Goal: Transaction & Acquisition: Purchase product/service

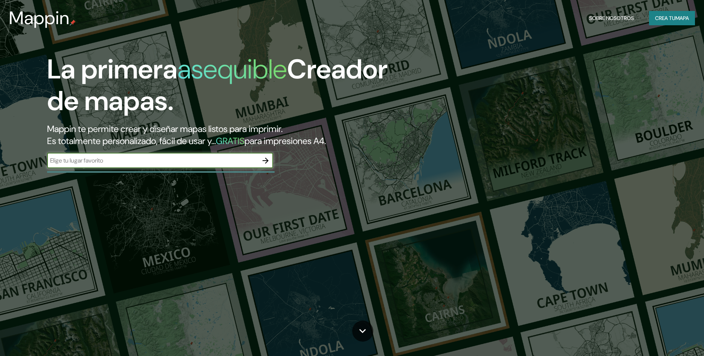
click at [137, 162] on input "text" at bounding box center [152, 160] width 211 height 9
type input "[GEOGRAPHIC_DATA][PERSON_NAME]"
click at [266, 162] on icon "button" at bounding box center [265, 160] width 9 height 9
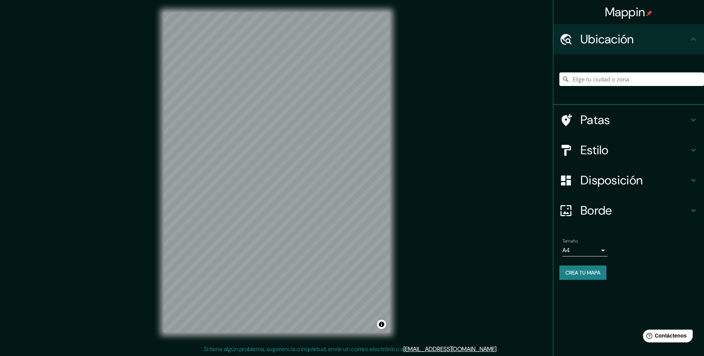
click at [604, 151] on font "Estilo" at bounding box center [595, 150] width 28 height 16
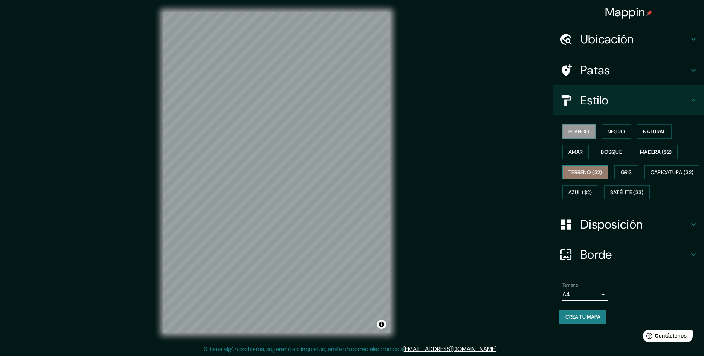
click at [587, 175] on font "Terreno ($2)" at bounding box center [586, 172] width 34 height 7
click at [580, 202] on div "Blanco Negro Natural Amar Bosque Madera ($2) Terreno ($2) Gris Caricatura ($2) …" at bounding box center [632, 161] width 145 height 81
click at [611, 196] on font "Satélite ($3)" at bounding box center [628, 192] width 34 height 7
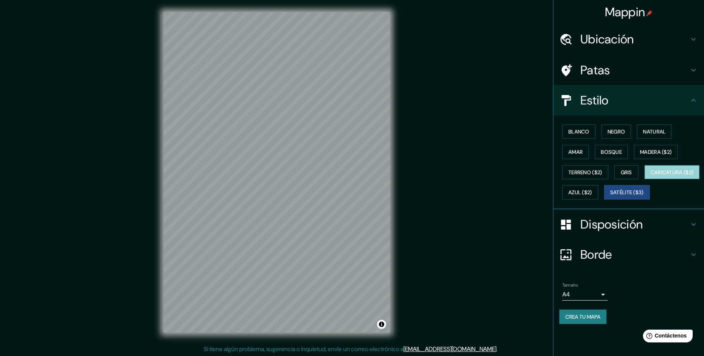
click at [651, 176] on font "Caricatura ($2)" at bounding box center [672, 172] width 43 height 7
click at [593, 193] on font "Azul ($2)" at bounding box center [581, 192] width 24 height 7
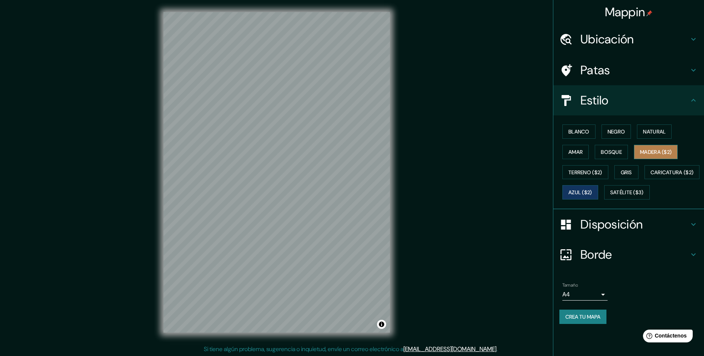
drag, startPoint x: 670, startPoint y: 152, endPoint x: 665, endPoint y: 152, distance: 5.7
click at [669, 152] on font "Madera ($2)" at bounding box center [656, 152] width 32 height 7
click at [588, 134] on font "Blanco" at bounding box center [579, 131] width 21 height 7
click at [627, 132] on button "Negro" at bounding box center [617, 131] width 30 height 14
click at [666, 132] on font "Natural" at bounding box center [654, 131] width 23 height 7
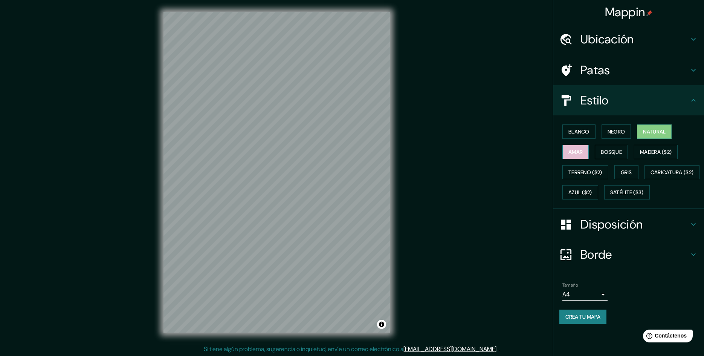
click at [579, 156] on button "Amar" at bounding box center [576, 152] width 26 height 14
click at [618, 154] on font "Bosque" at bounding box center [611, 152] width 21 height 7
click at [659, 155] on font "Madera ($2)" at bounding box center [656, 152] width 32 height 7
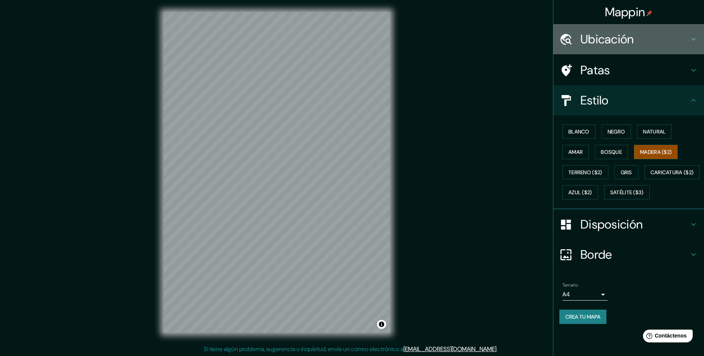
click at [696, 40] on icon at bounding box center [693, 39] width 9 height 9
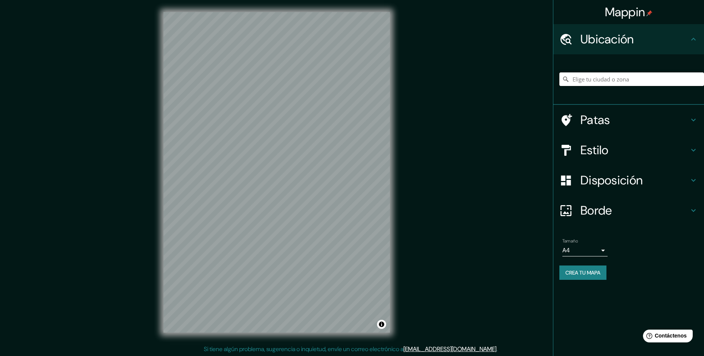
drag, startPoint x: 648, startPoint y: 78, endPoint x: 681, endPoint y: 81, distance: 33.6
click at [648, 78] on input "Elige tu ciudad o zona" at bounding box center [632, 79] width 145 height 14
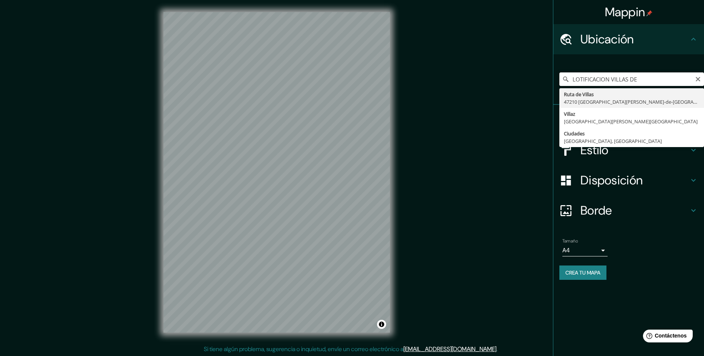
click at [613, 81] on input "LOTIFICACION VILLAS DE" at bounding box center [632, 79] width 145 height 14
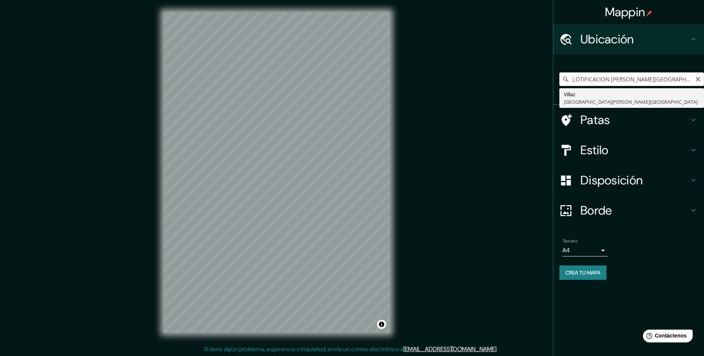
drag, startPoint x: 658, startPoint y: 80, endPoint x: 697, endPoint y: 116, distance: 53.1
click at [658, 81] on input "LOTIFICACION [PERSON_NAME][GEOGRAPHIC_DATA] DE" at bounding box center [632, 79] width 145 height 14
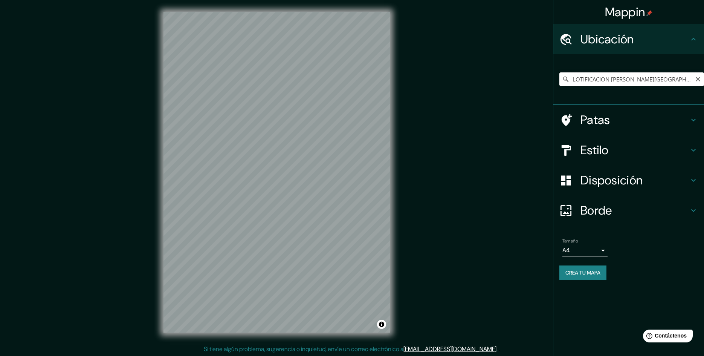
click at [689, 78] on input "LOTIFICACION [PERSON_NAME][GEOGRAPHIC_DATA]" at bounding box center [632, 79] width 145 height 14
type input "San [PERSON_NAME], [GEOGRAPHIC_DATA], [GEOGRAPHIC_DATA][PERSON_NAME]"
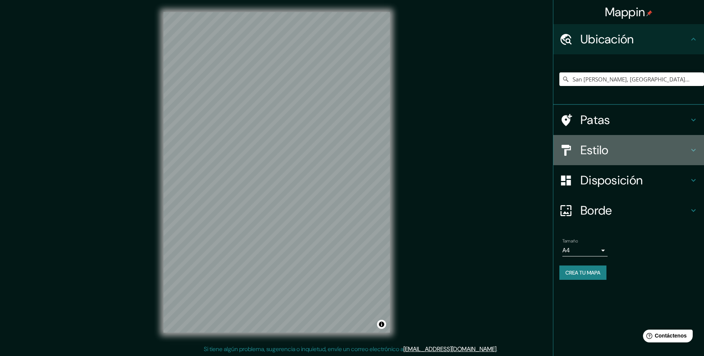
click at [598, 153] on font "Estilo" at bounding box center [595, 150] width 28 height 16
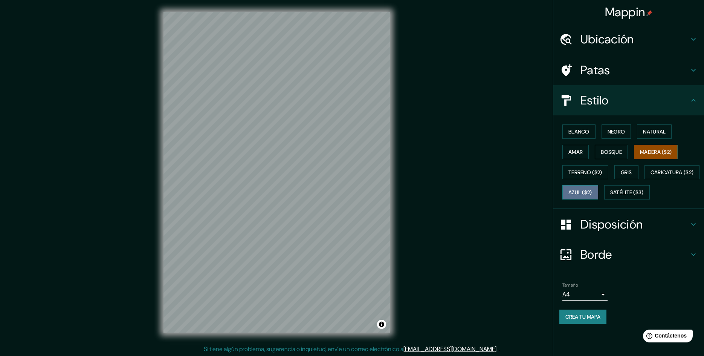
click at [593, 193] on font "Azul ($2)" at bounding box center [581, 192] width 24 height 7
